Goal: Task Accomplishment & Management: Use online tool/utility

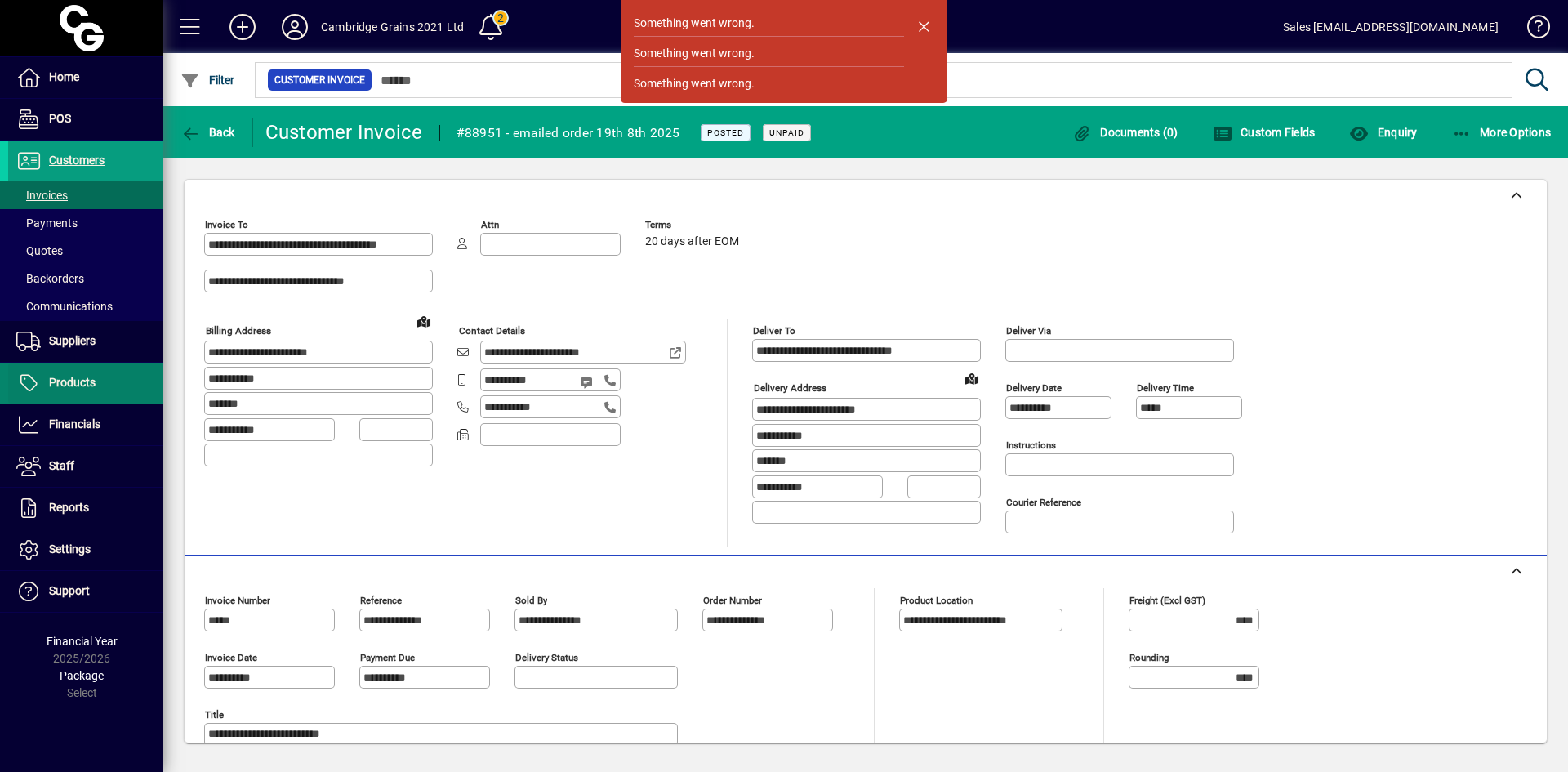
click at [84, 378] on span "Products" at bounding box center [72, 382] width 46 height 13
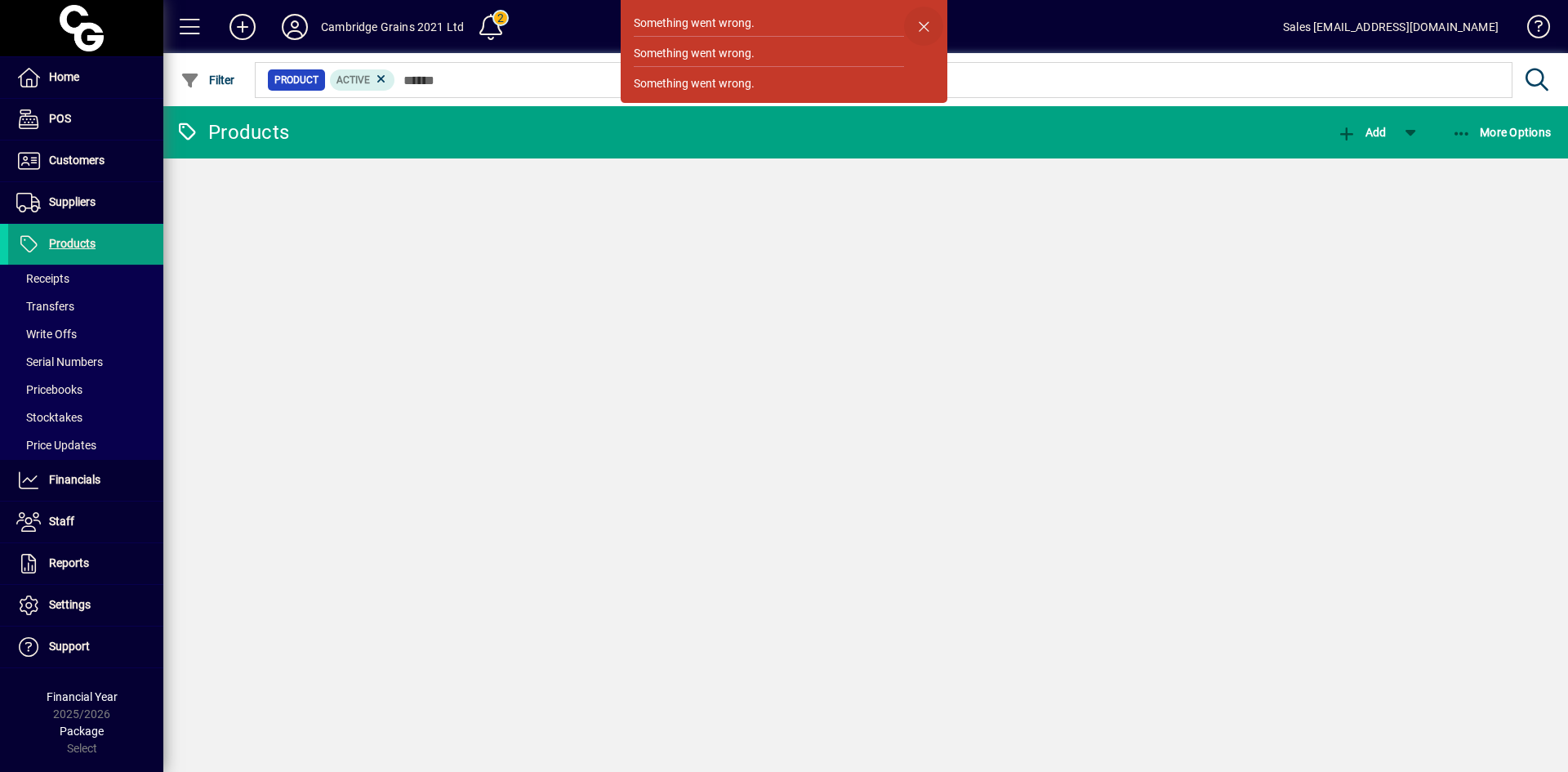
click at [924, 21] on span "button" at bounding box center [923, 25] width 39 height 39
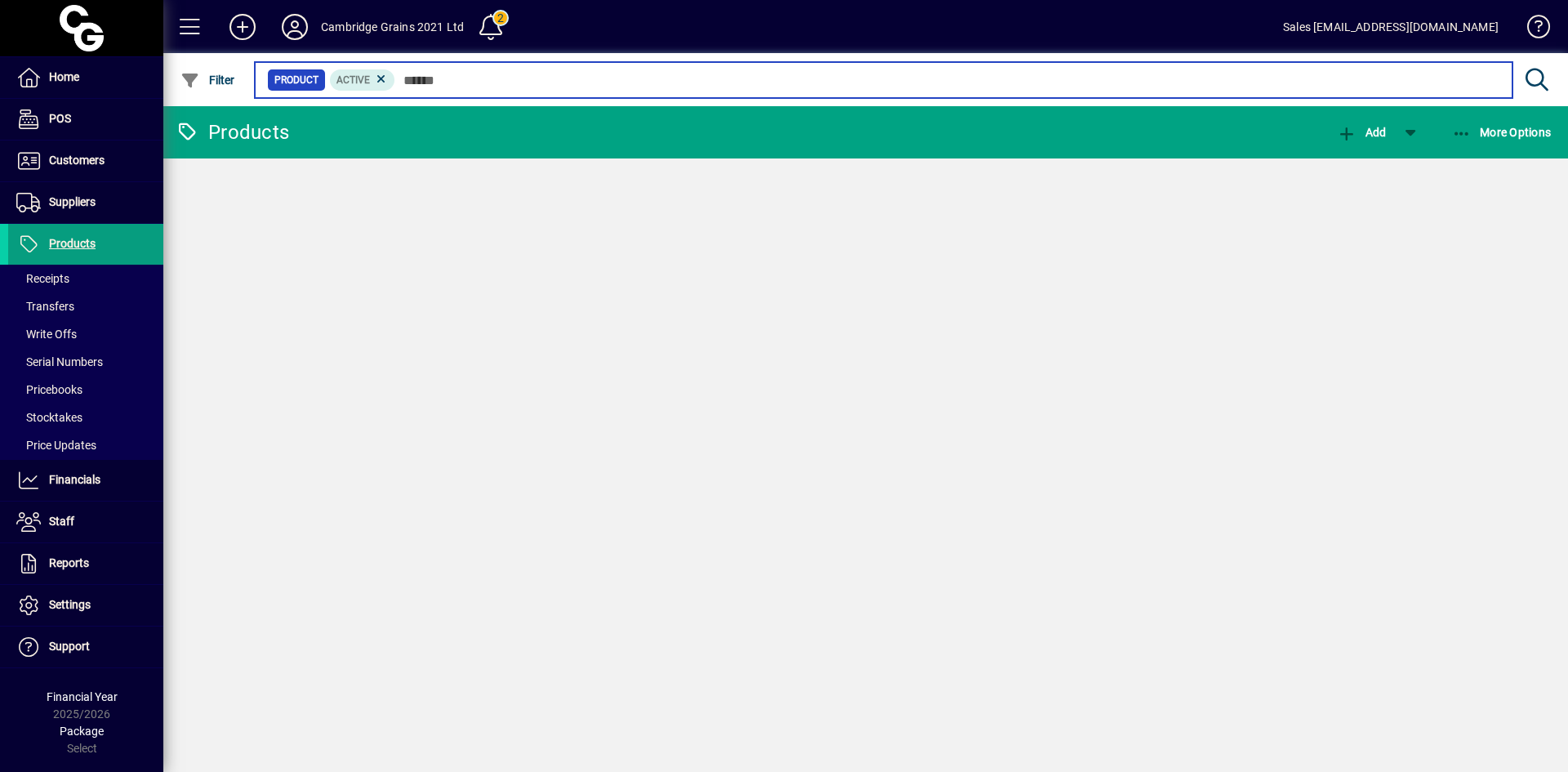
click at [506, 85] on input "text" at bounding box center [946, 79] width 1104 height 23
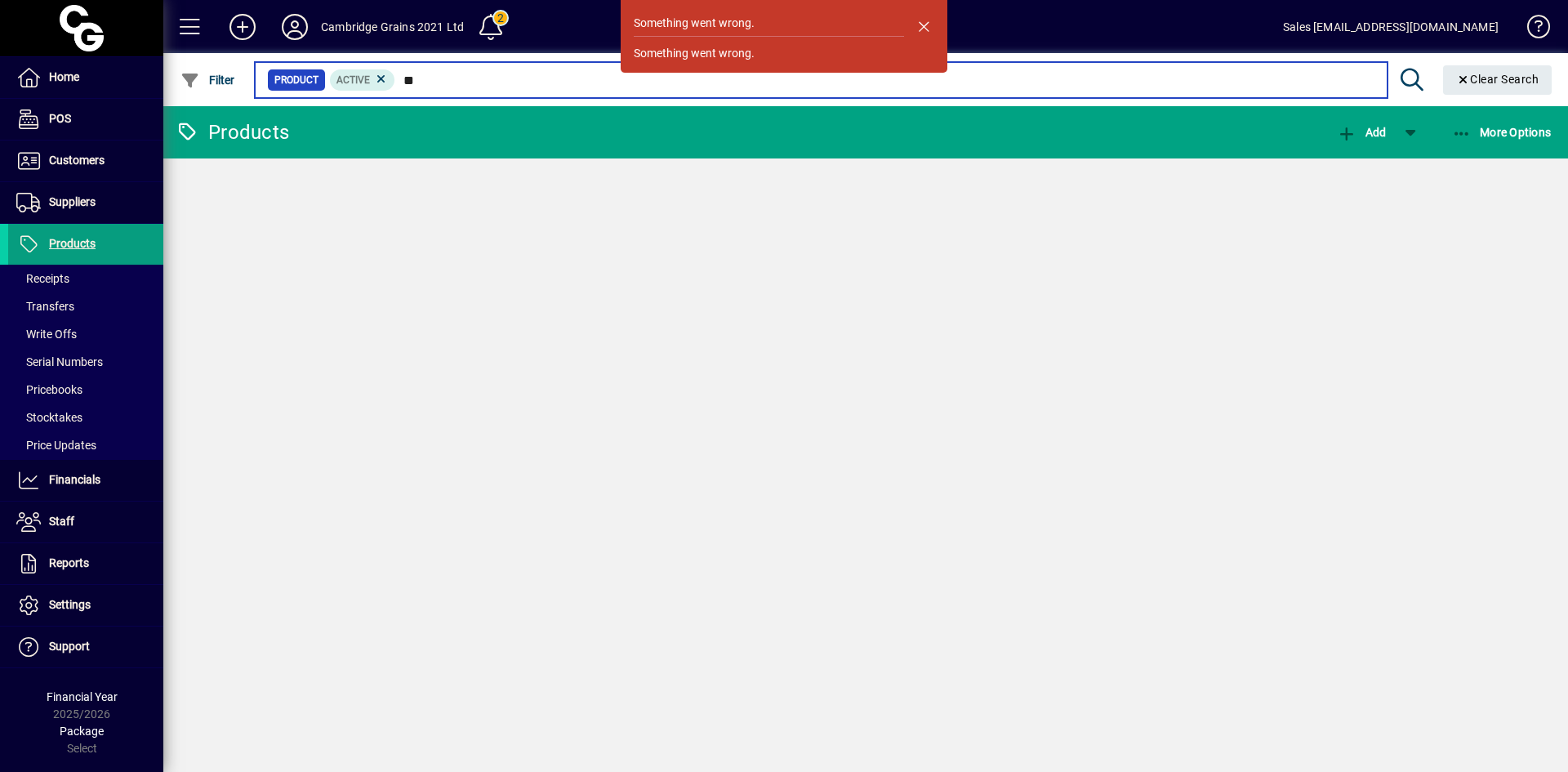
type input "*"
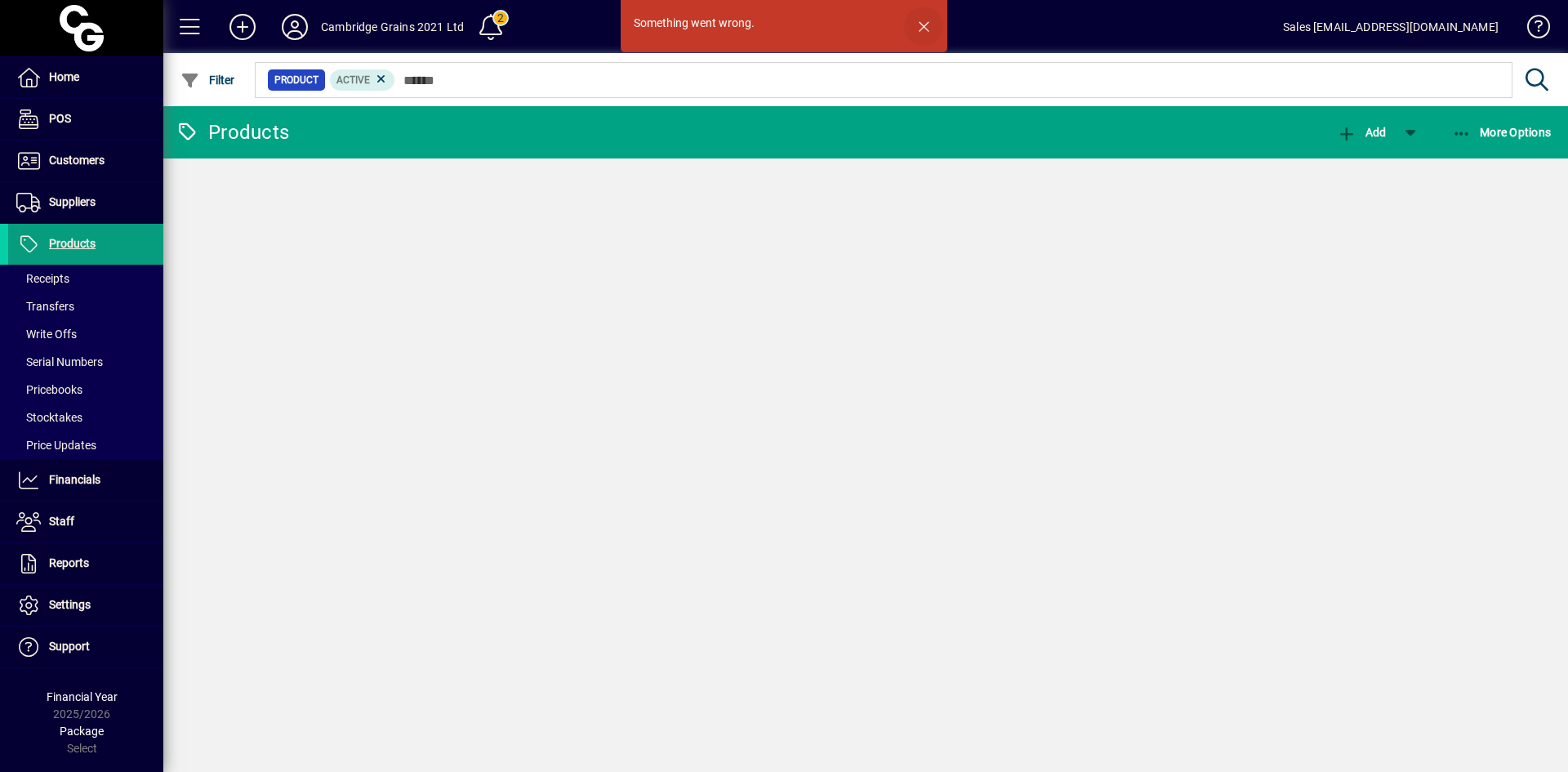
click at [923, 26] on span "button" at bounding box center [923, 25] width 39 height 39
click at [931, 25] on span "button" at bounding box center [923, 25] width 39 height 39
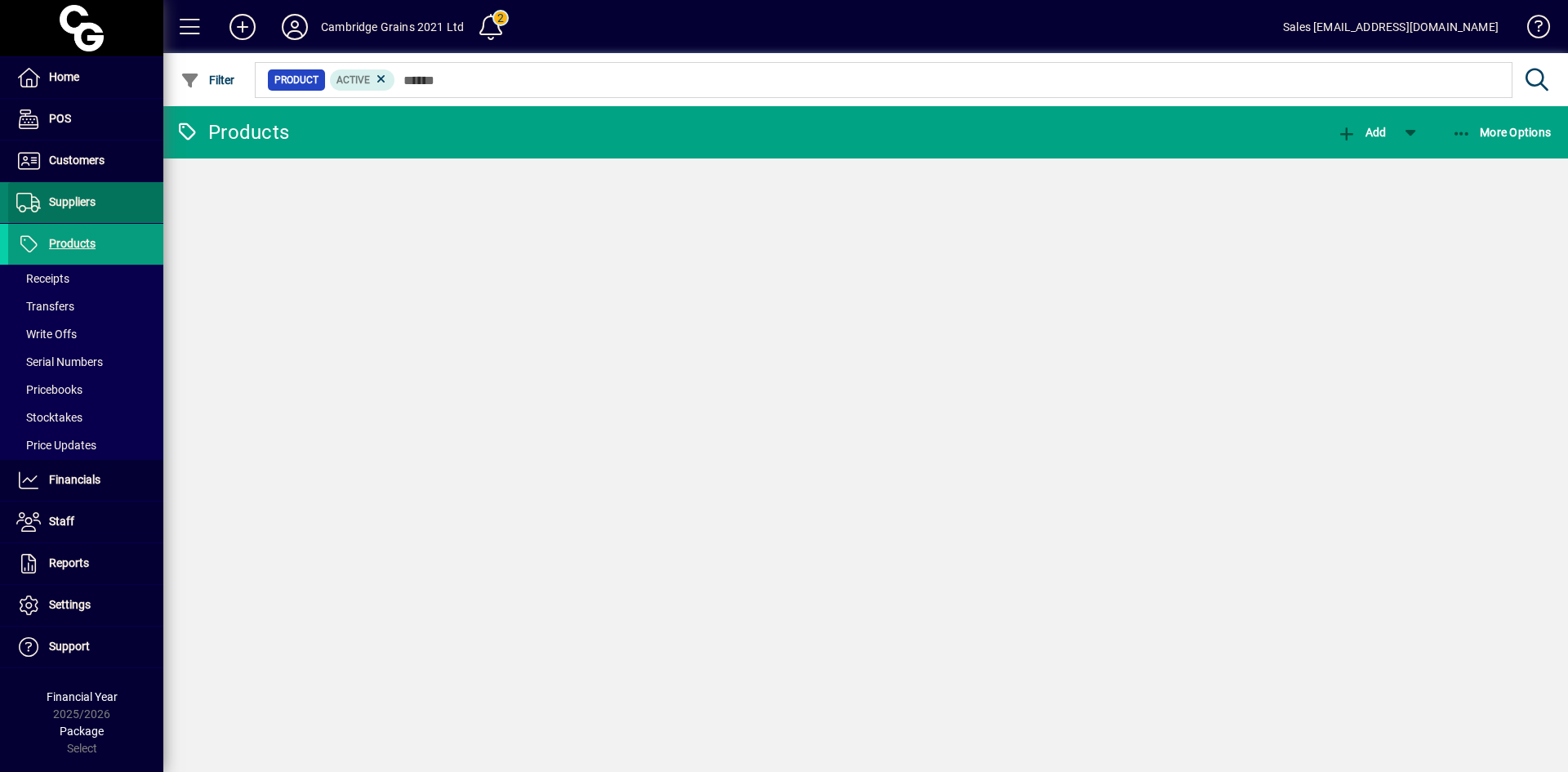
click at [100, 208] on span at bounding box center [86, 202] width 155 height 39
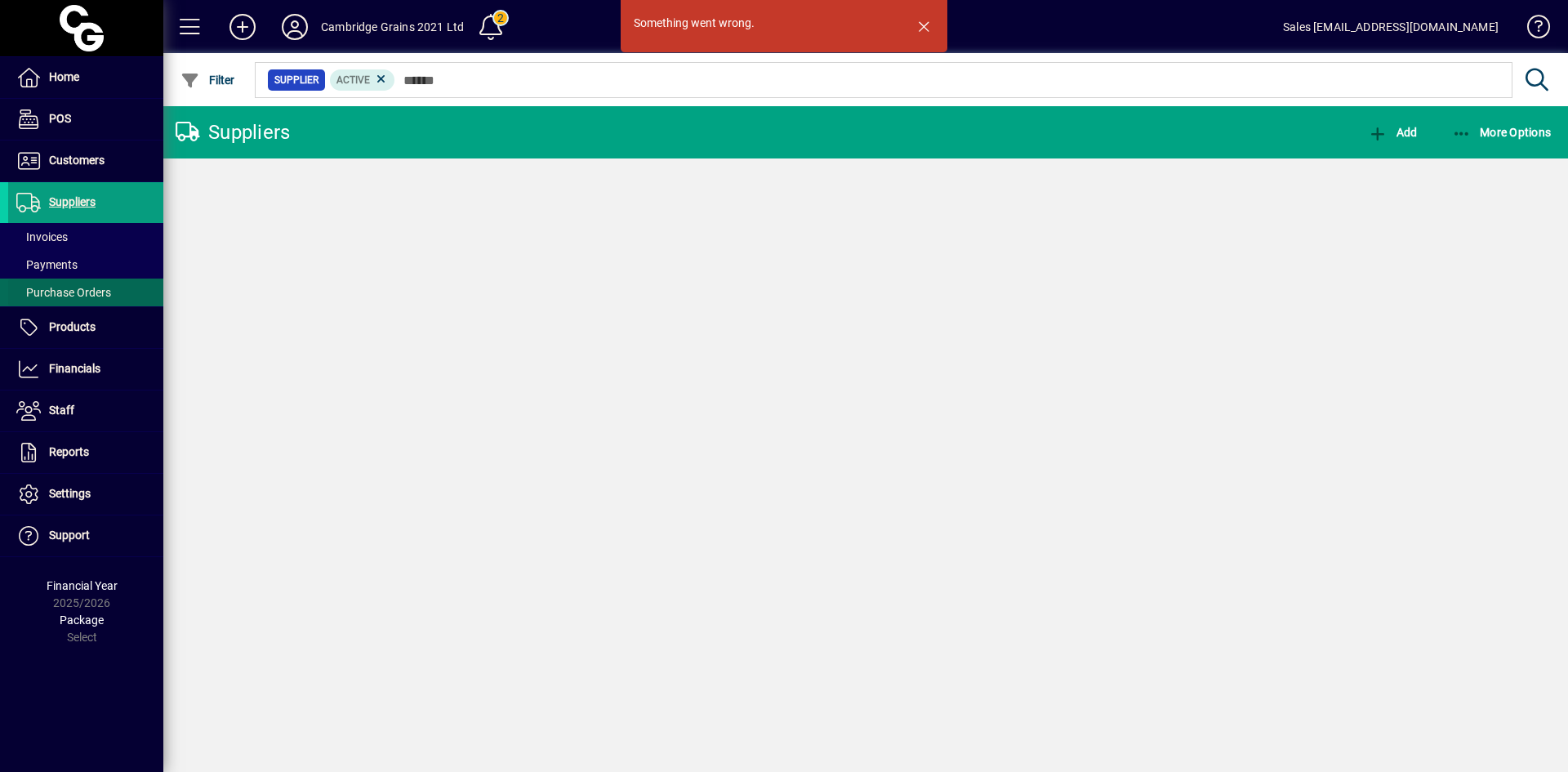
click at [84, 284] on span "Purchase Orders" at bounding box center [59, 292] width 103 height 17
click at [928, 24] on span "button" at bounding box center [923, 25] width 39 height 39
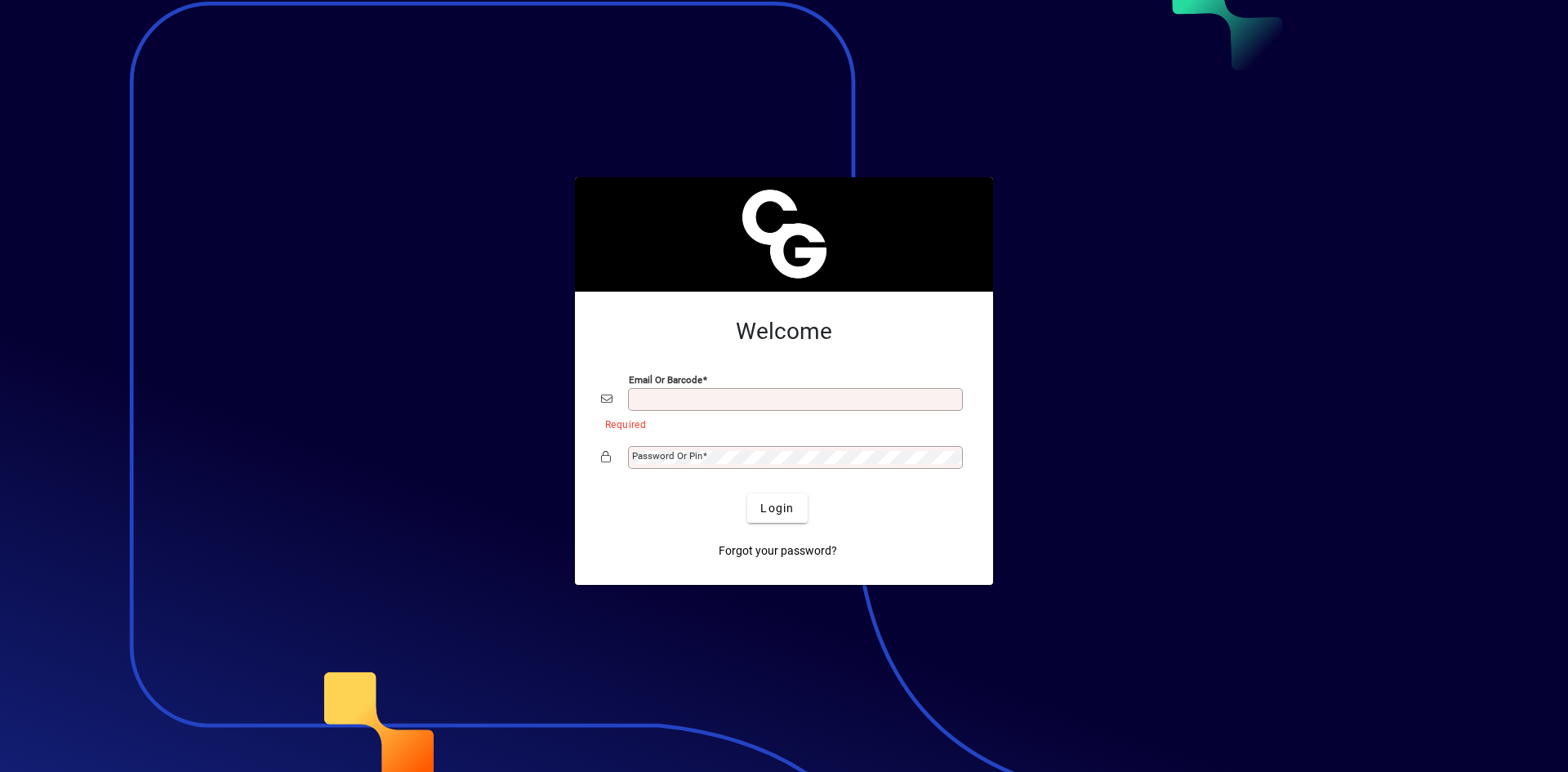
type input "**********"
click at [747, 493] on button "Login" at bounding box center [776, 508] width 59 height 29
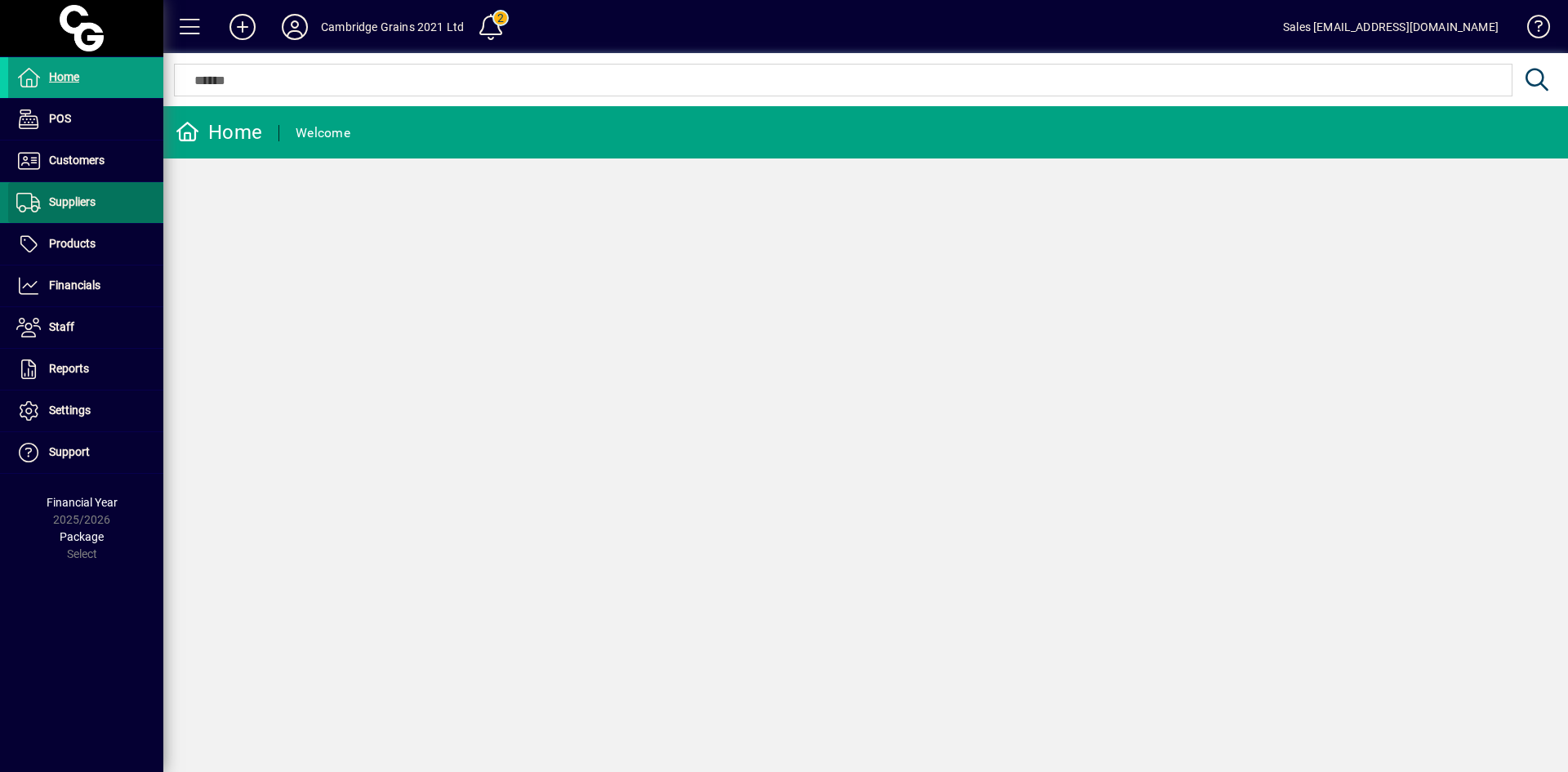
click at [76, 195] on span "Suppliers" at bounding box center [72, 201] width 46 height 13
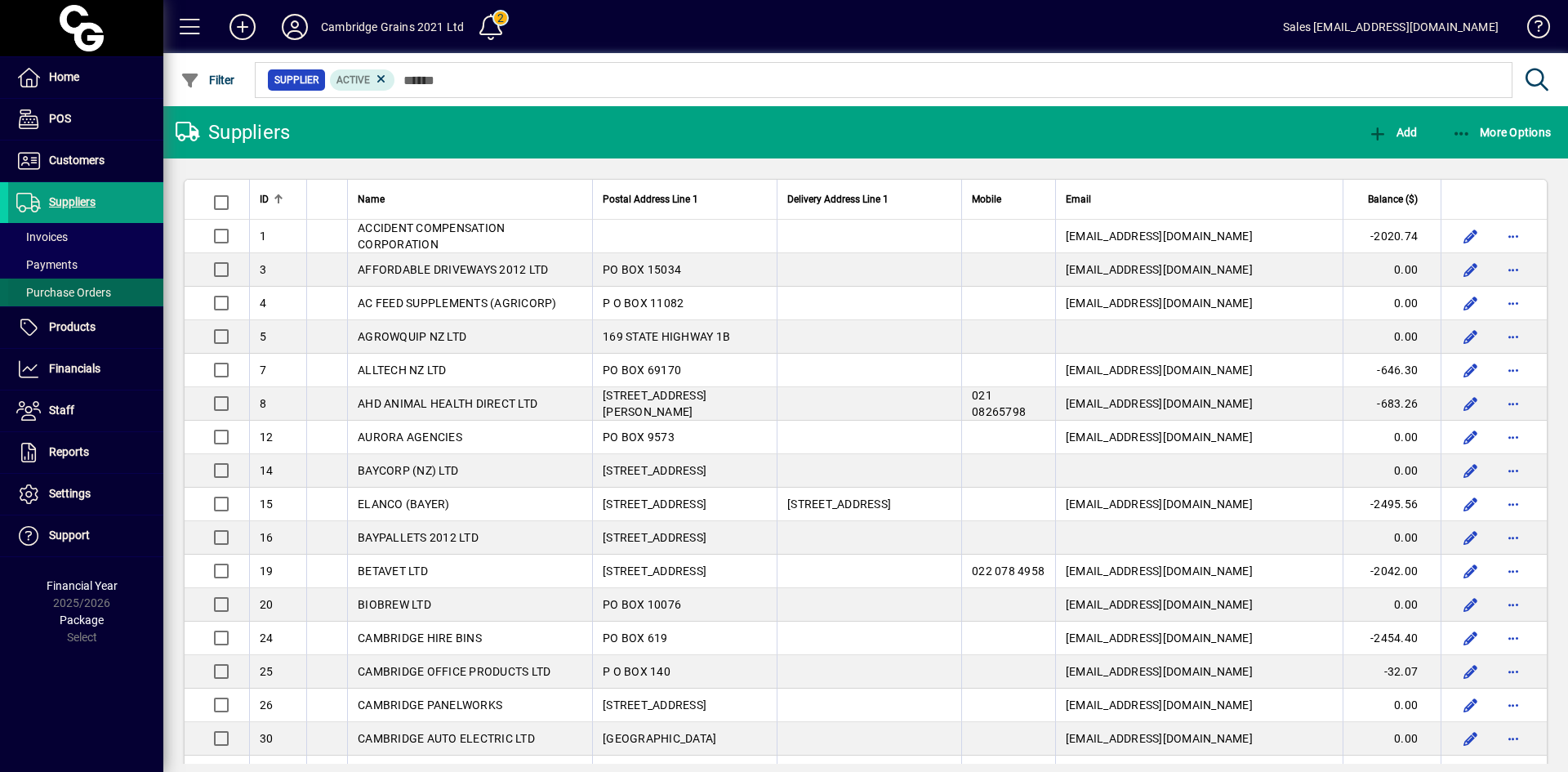
click at [67, 288] on span "Purchase Orders" at bounding box center [64, 292] width 95 height 13
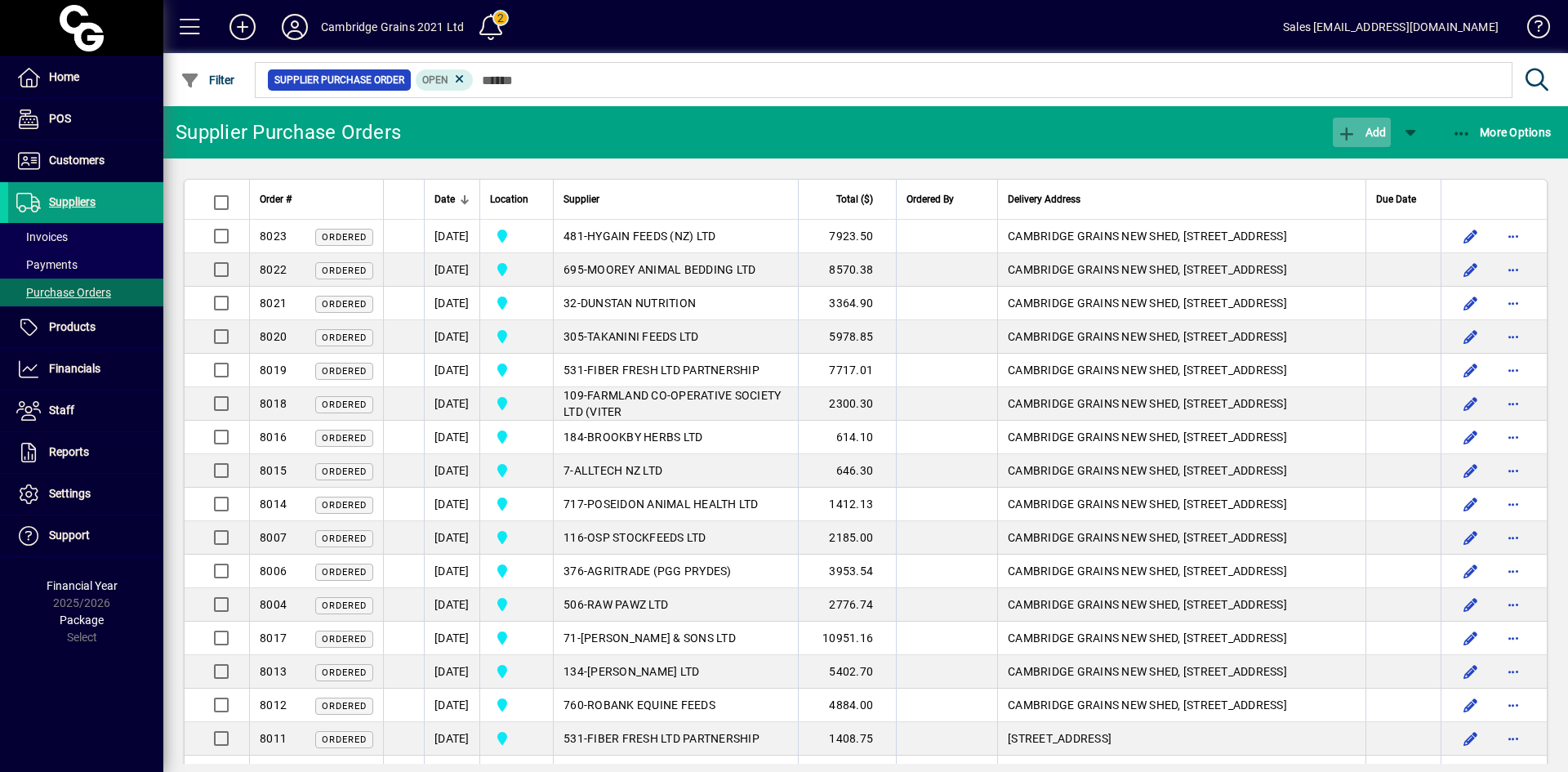
click at [1375, 135] on span "Add" at bounding box center [1361, 132] width 49 height 13
